Goal: Transaction & Acquisition: Download file/media

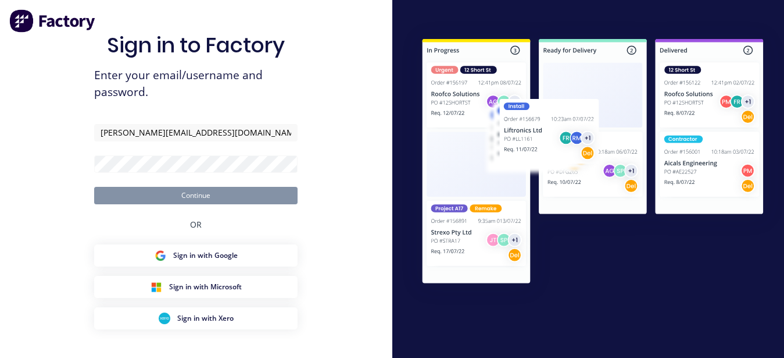
type input "[PERSON_NAME][EMAIL_ADDRESS][DOMAIN_NAME]"
click at [296, 90] on span "Enter your email/username and password." at bounding box center [196, 84] width 204 height 34
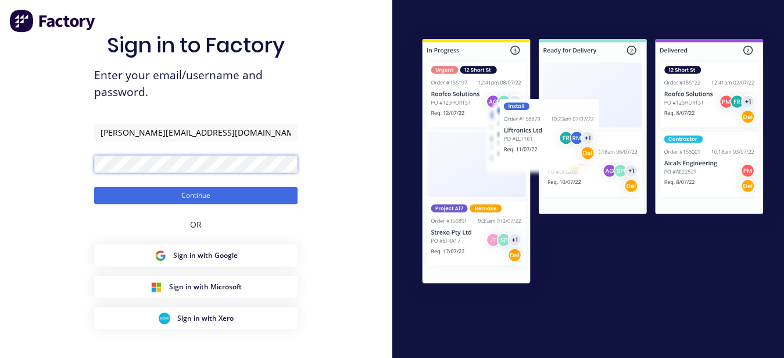
click at [94, 187] on button "Continue" at bounding box center [196, 195] width 204 height 17
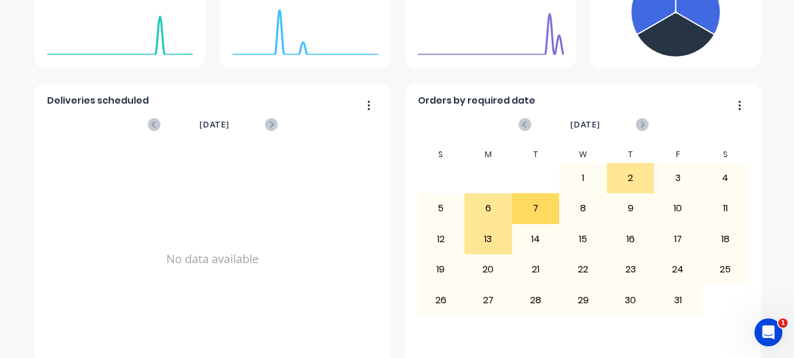
scroll to position [295, 0]
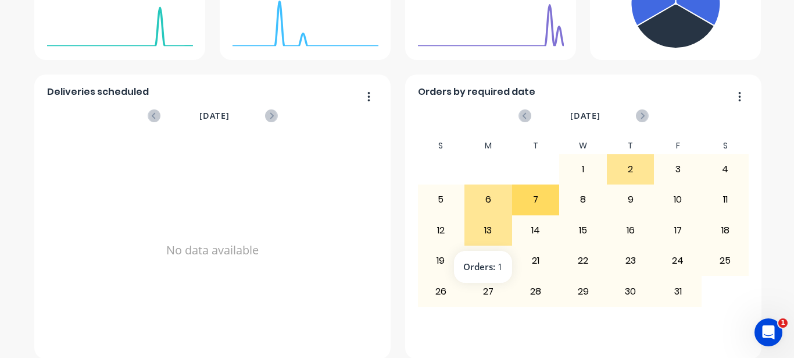
click at [479, 239] on div "13" at bounding box center [488, 230] width 47 height 29
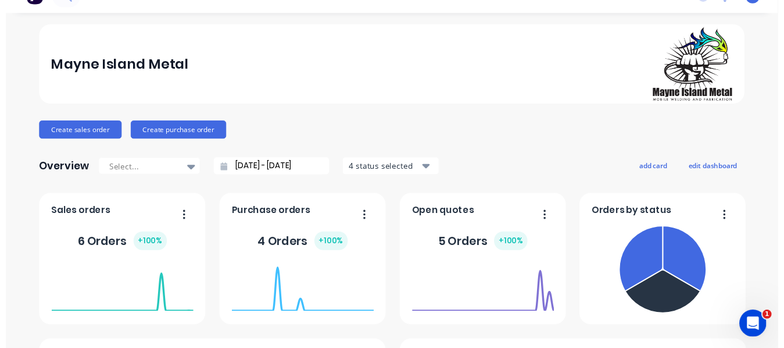
scroll to position [0, 0]
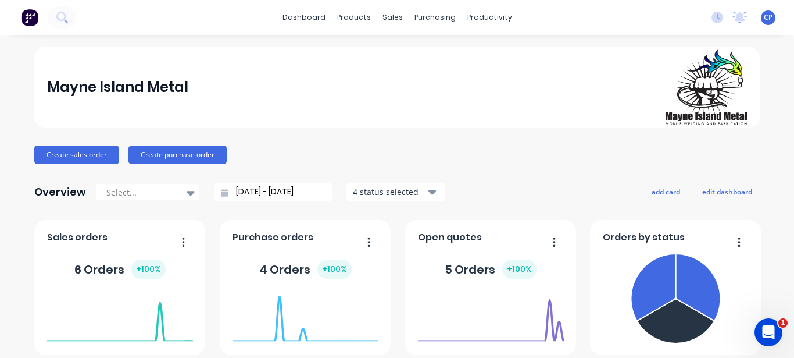
click at [761, 16] on div "[PERSON_NAME] Island Metal [PERSON_NAME] Standard User Profile Sign out" at bounding box center [768, 17] width 15 height 15
click at [764, 20] on span "CP" at bounding box center [768, 17] width 9 height 10
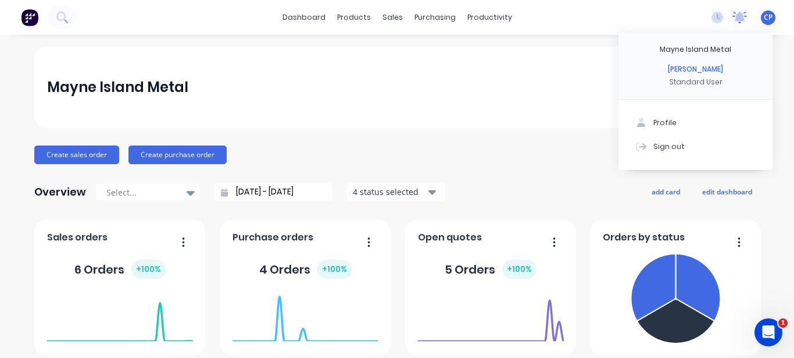
click at [733, 23] on icon at bounding box center [740, 18] width 15 height 12
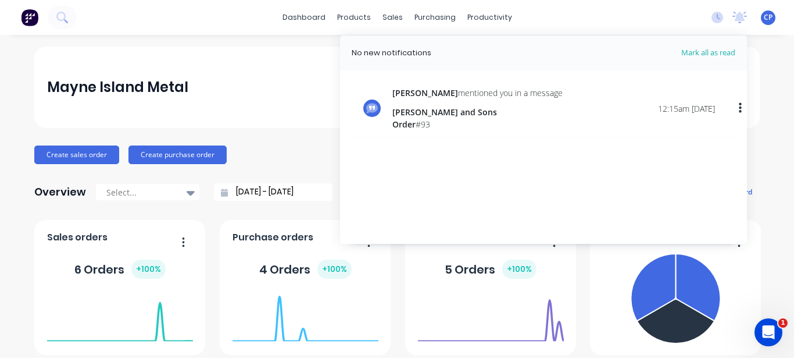
click at [404, 122] on span "Order" at bounding box center [403, 124] width 23 height 11
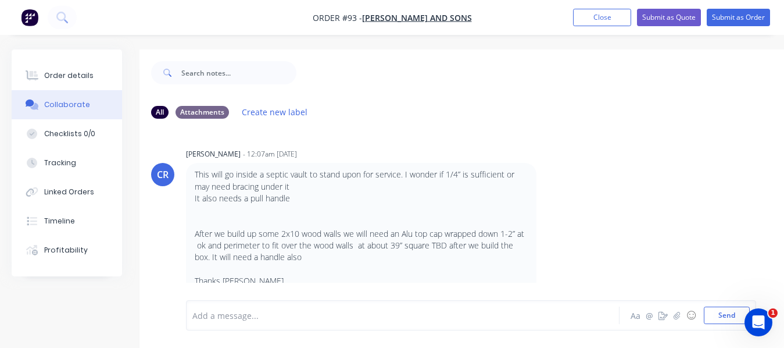
scroll to position [27, 0]
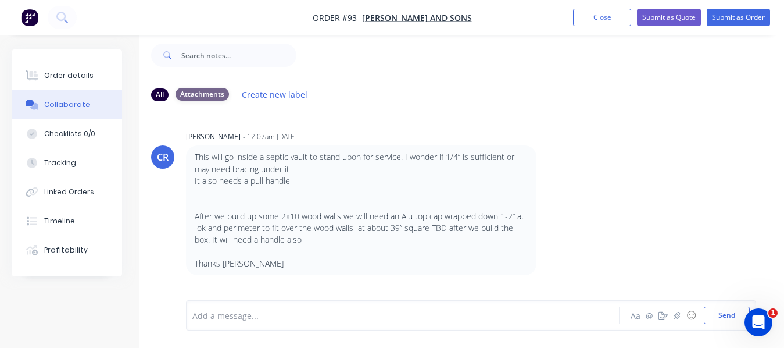
click at [212, 88] on div "Attachments" at bounding box center [202, 94] width 53 height 13
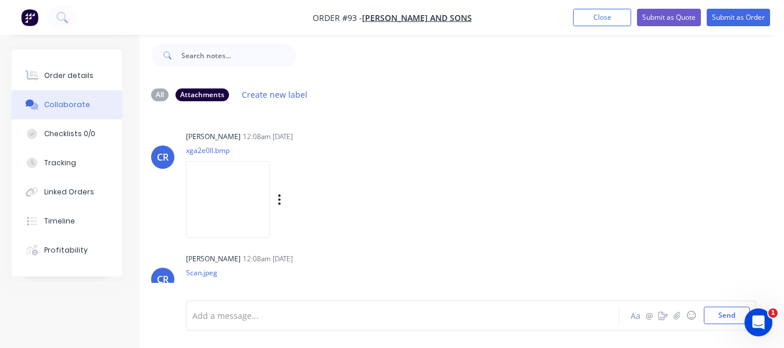
click at [210, 165] on img at bounding box center [228, 199] width 84 height 76
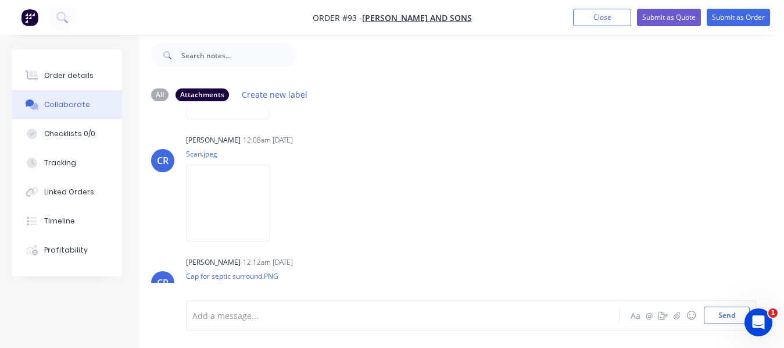
scroll to position [124, 0]
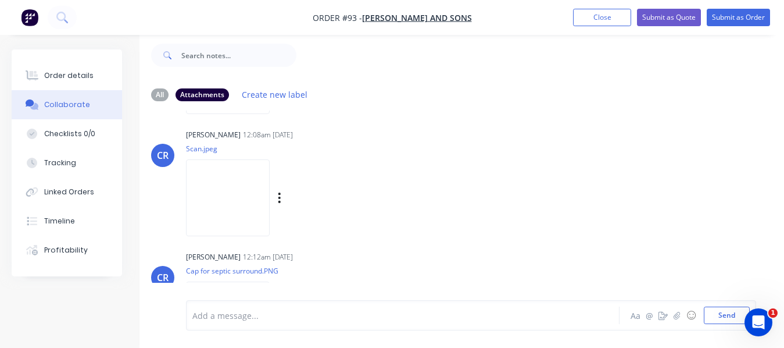
click at [248, 188] on img at bounding box center [228, 197] width 84 height 76
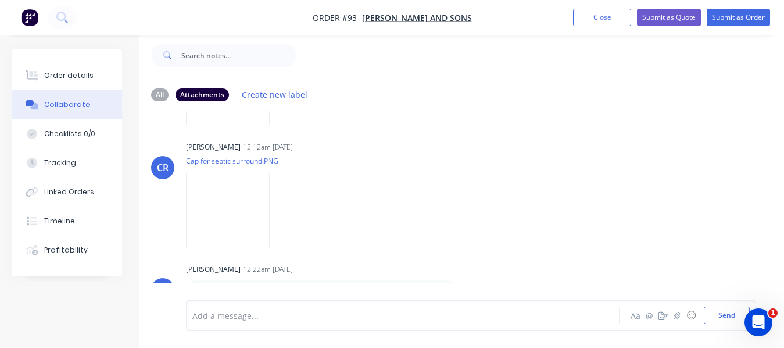
scroll to position [234, 0]
click at [563, 270] on div "CR [PERSON_NAME] 12:22am [DATE] Profit Margin Spreadsheet - LATEST w MAT LIST.x…" at bounding box center [469, 287] width 658 height 54
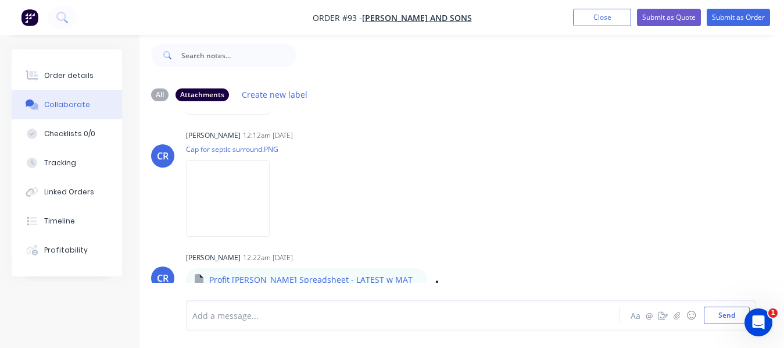
scroll to position [241, 0]
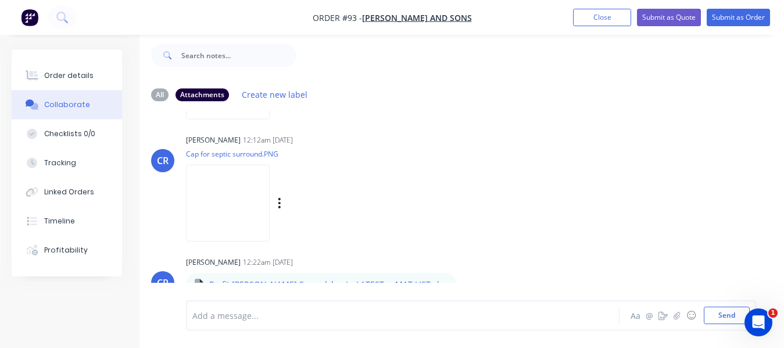
click at [234, 185] on img at bounding box center [228, 203] width 84 height 76
click at [436, 285] on icon "button" at bounding box center [437, 290] width 2 height 10
click at [448, 270] on button "Download" at bounding box center [513, 282] width 131 height 26
click at [365, 137] on div "[PERSON_NAME] 12:12am [DATE] Cap for septic surround.PNG Labels Download" at bounding box center [367, 183] width 362 height 105
